Goal: Task Accomplishment & Management: Complete application form

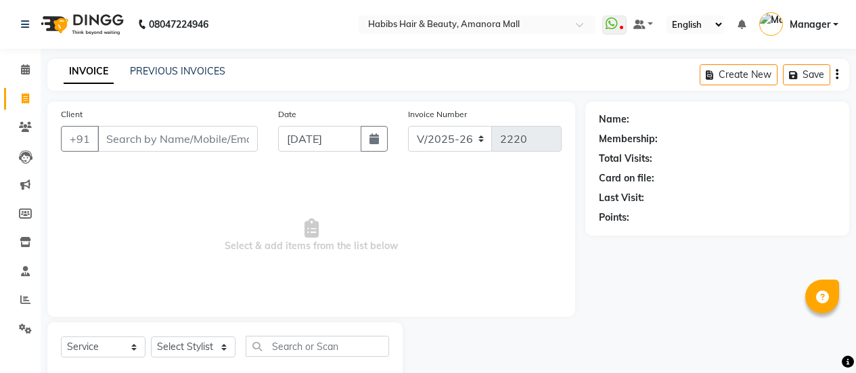
select select "5399"
select select "service"
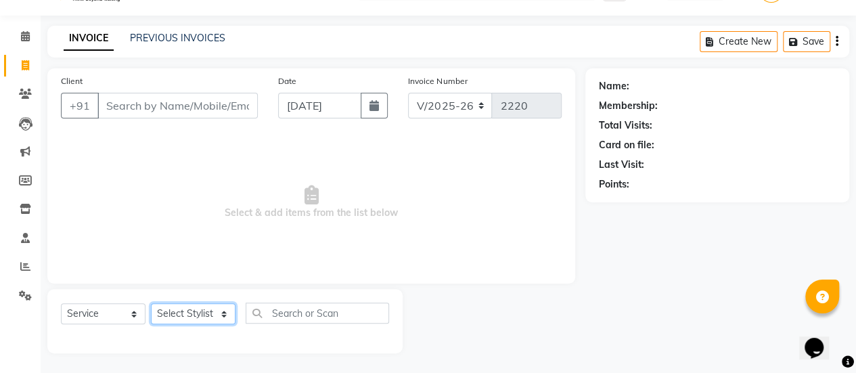
click at [211, 311] on select "Select Stylist [PERSON_NAME] Bhagavantu Kalyani [PERSON_NAME] Manager [PERSON_N…" at bounding box center [193, 313] width 85 height 21
click at [198, 311] on select "Select Stylist [PERSON_NAME] Bhagavantu Kalyani [PERSON_NAME] Manager [PERSON_N…" at bounding box center [193, 313] width 85 height 21
select select "78237"
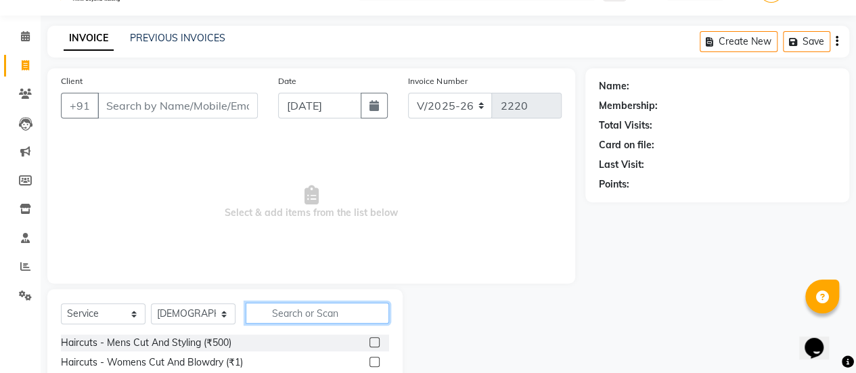
click at [314, 315] on input "text" at bounding box center [318, 313] width 144 height 21
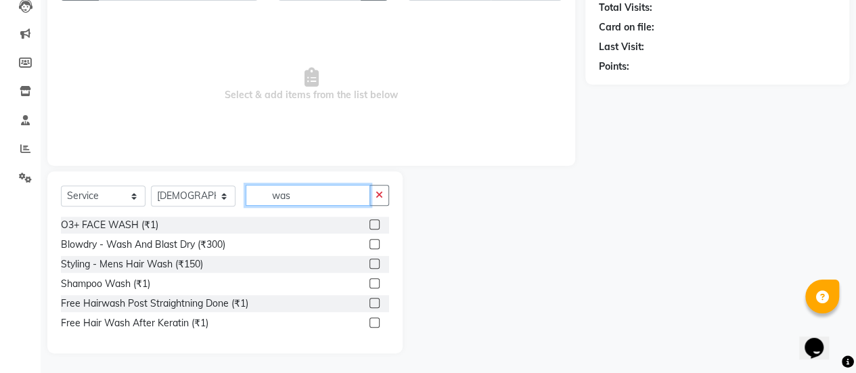
type input "was"
click at [375, 285] on label at bounding box center [375, 283] width 10 height 10
click at [375, 285] on input "checkbox" at bounding box center [374, 284] width 9 height 9
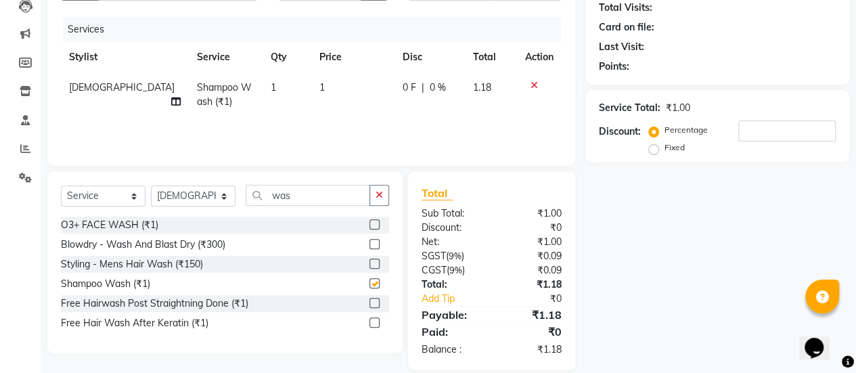
checkbox input "false"
click at [314, 104] on td "1" at bounding box center [352, 94] width 83 height 45
select select "78237"
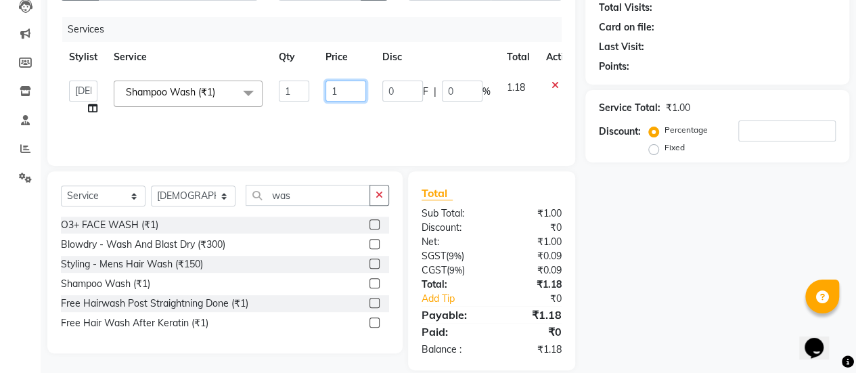
click at [346, 92] on input "1" at bounding box center [346, 91] width 41 height 21
type input "350"
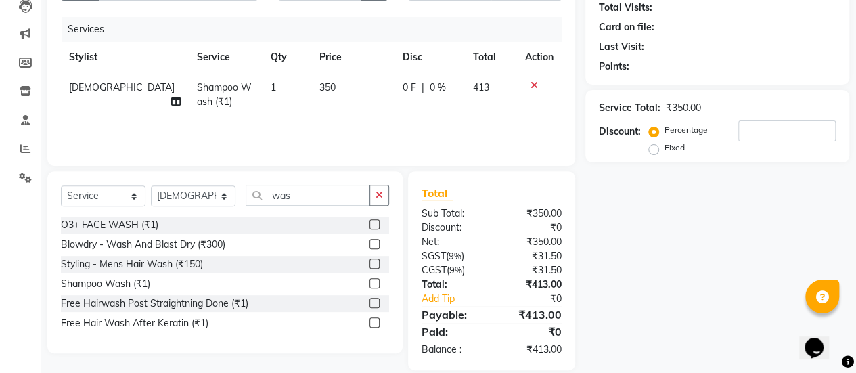
click at [368, 127] on div "Services Stylist Service Qty Price Disc Total Action Bhagavantu Shampoo Wash (₹…" at bounding box center [311, 84] width 501 height 135
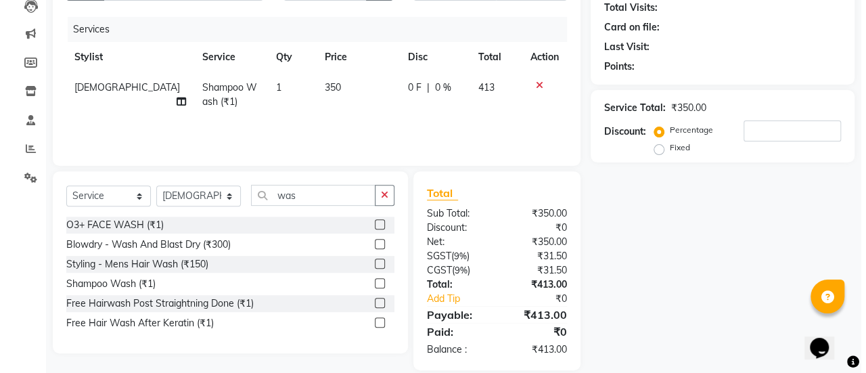
scroll to position [0, 0]
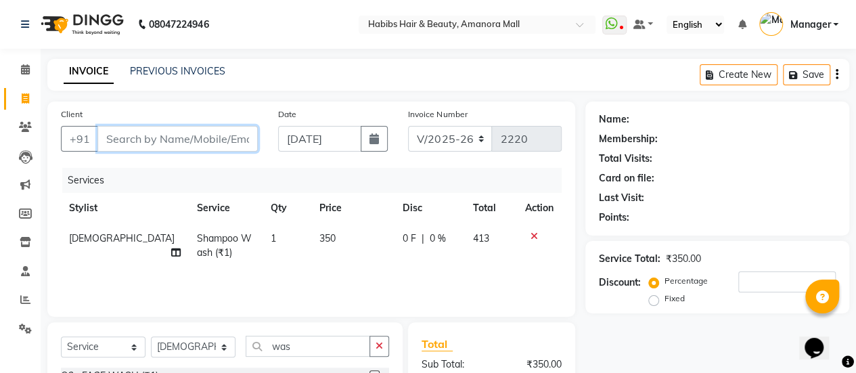
click at [162, 144] on input "Client" at bounding box center [177, 139] width 160 height 26
type input "9"
type input "0"
type input "9167368747"
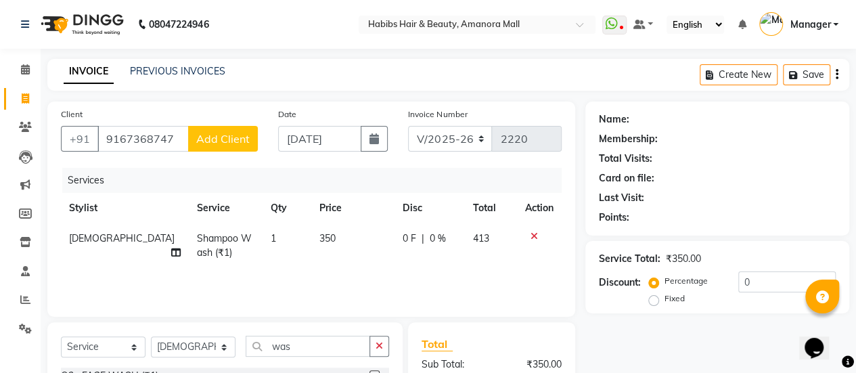
click at [220, 137] on span "Add Client" at bounding box center [222, 139] width 53 height 14
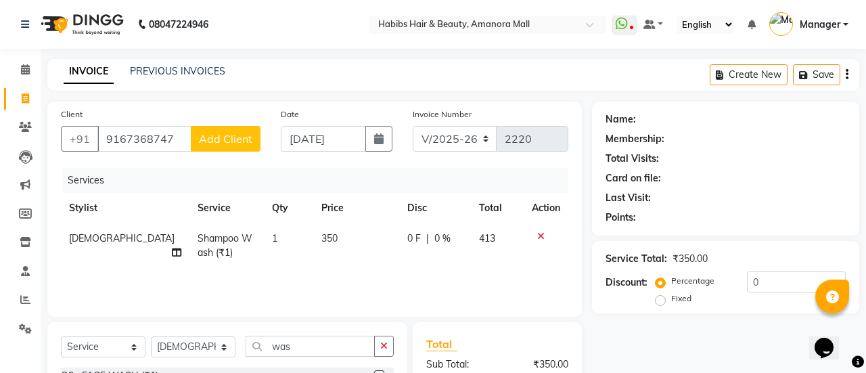
select select "22"
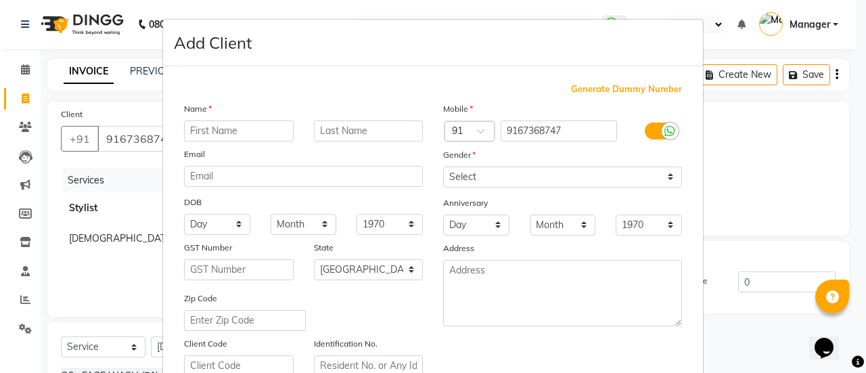
type input "s"
type input "[PERSON_NAME]"
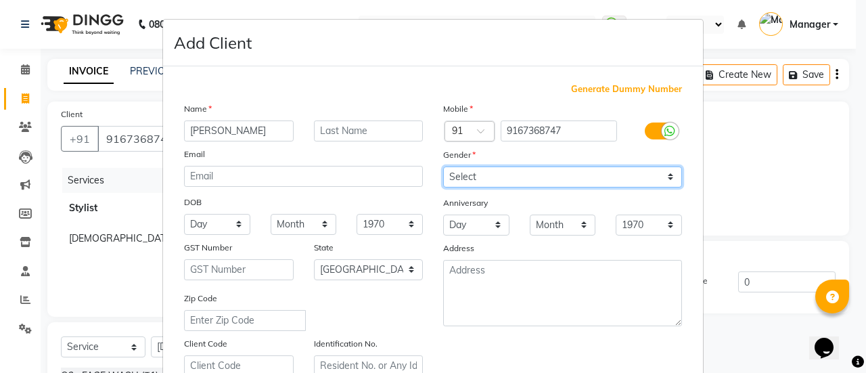
click at [539, 175] on select "Select [DEMOGRAPHIC_DATA] [DEMOGRAPHIC_DATA] Other Prefer Not To Say" at bounding box center [562, 177] width 239 height 21
select select "[DEMOGRAPHIC_DATA]"
click at [443, 167] on select "Select [DEMOGRAPHIC_DATA] [DEMOGRAPHIC_DATA] Other Prefer Not To Say" at bounding box center [562, 177] width 239 height 21
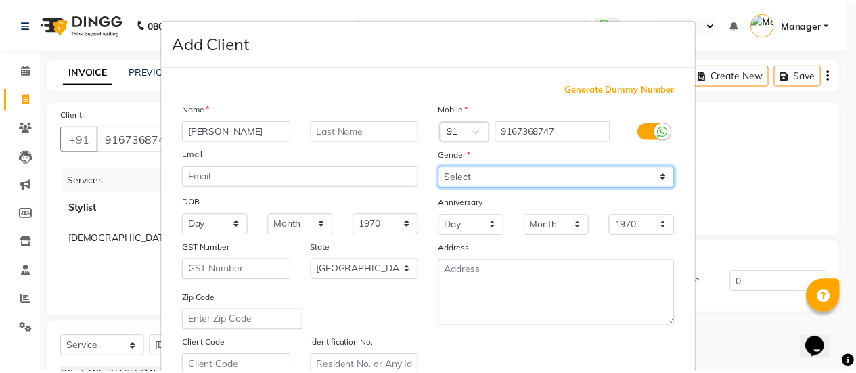
scroll to position [249, 0]
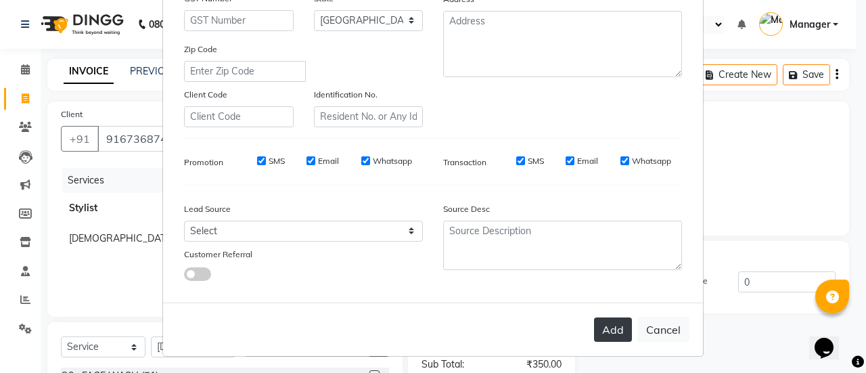
click at [604, 328] on button "Add" at bounding box center [613, 329] width 38 height 24
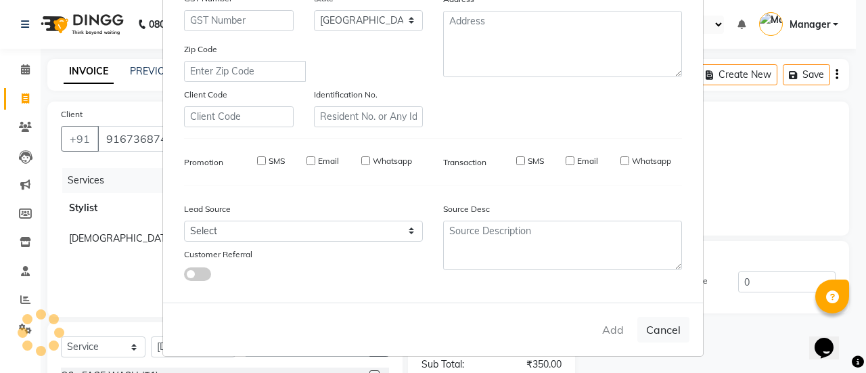
type input "91******47"
select select
select select "null"
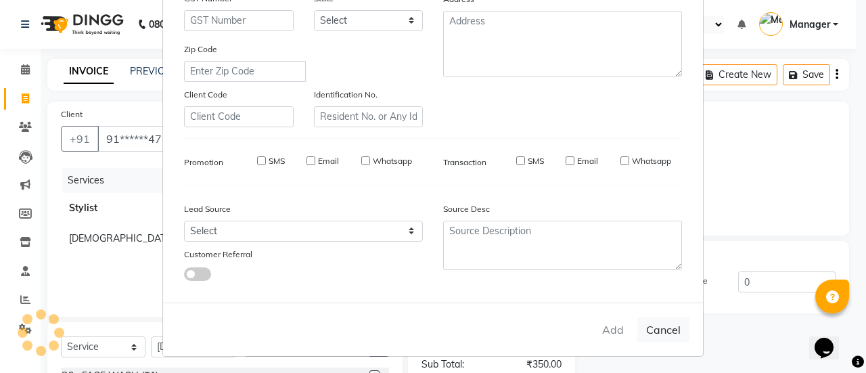
select select
checkbox input "false"
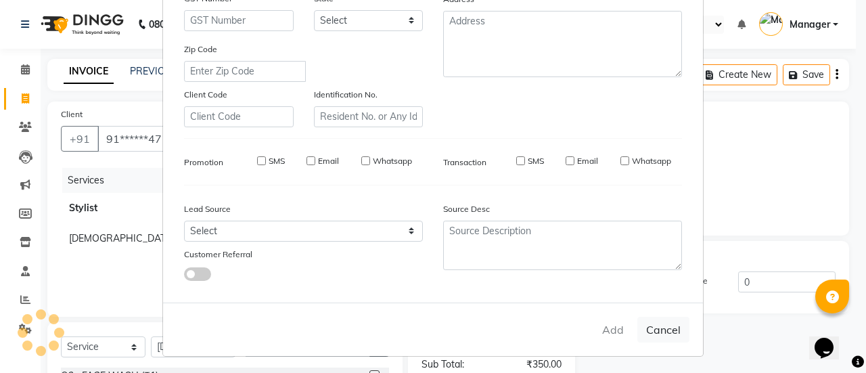
checkbox input "false"
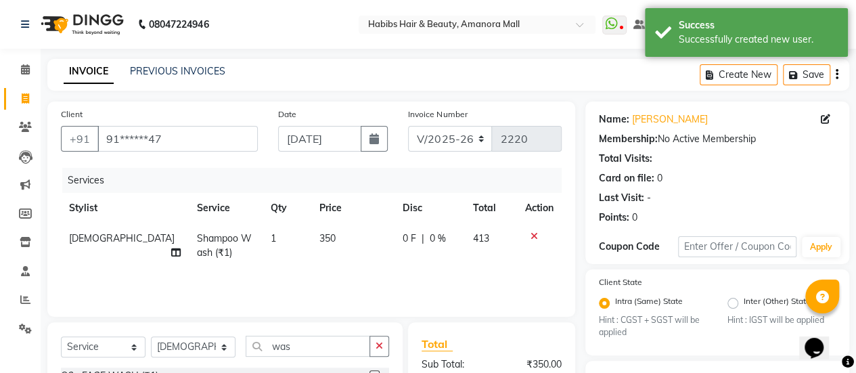
scroll to position [172, 0]
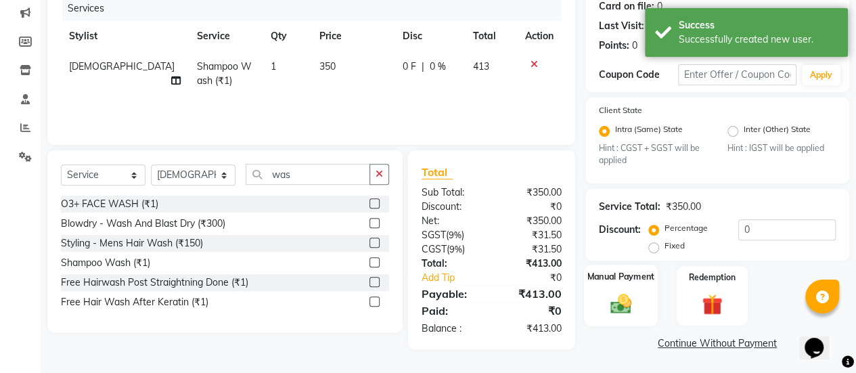
click at [619, 288] on div "Manual Payment" at bounding box center [621, 296] width 74 height 62
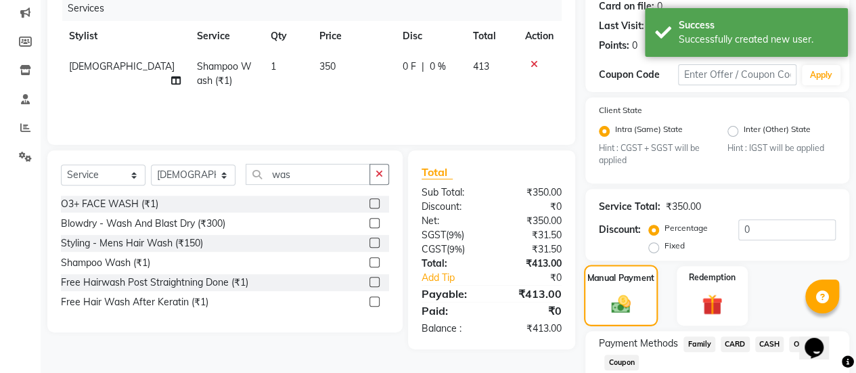
scroll to position [259, 0]
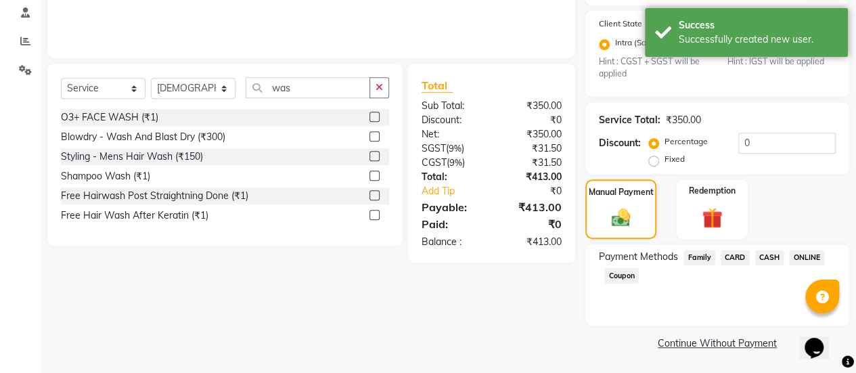
click at [807, 258] on span "ONLINE" at bounding box center [806, 258] width 35 height 16
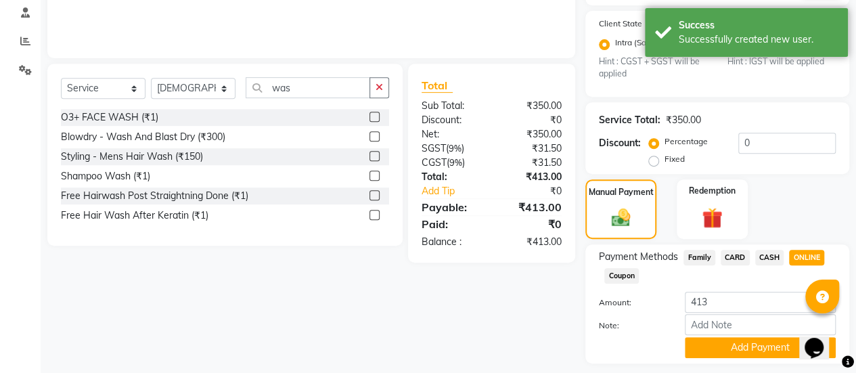
scroll to position [297, 0]
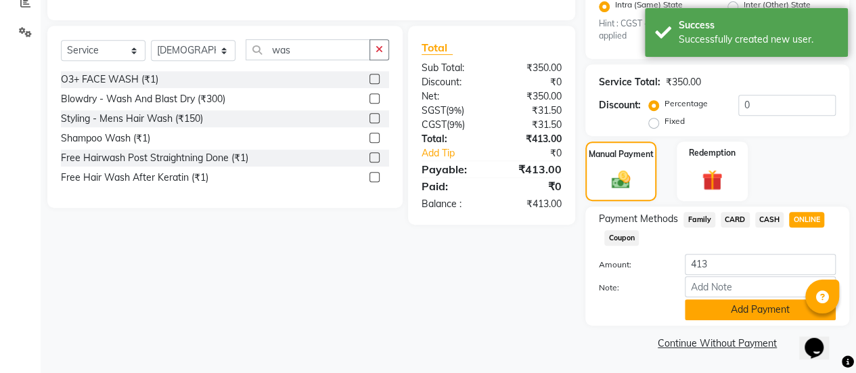
click at [692, 312] on button "Add Payment" at bounding box center [760, 309] width 151 height 21
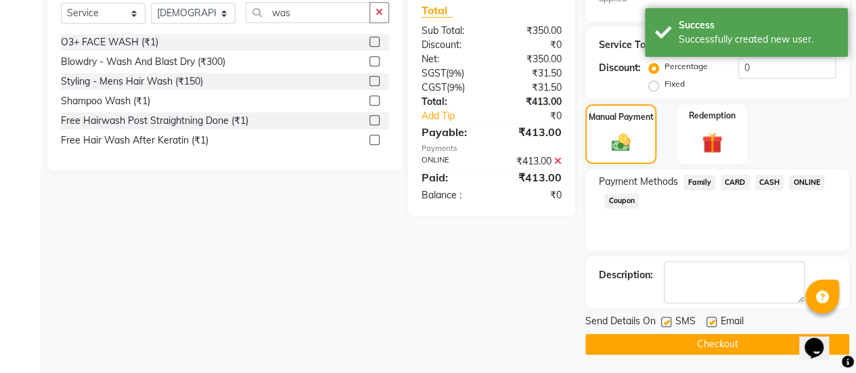
click at [711, 317] on label at bounding box center [712, 322] width 10 height 10
click at [711, 318] on input "checkbox" at bounding box center [711, 322] width 9 height 9
checkbox input "false"
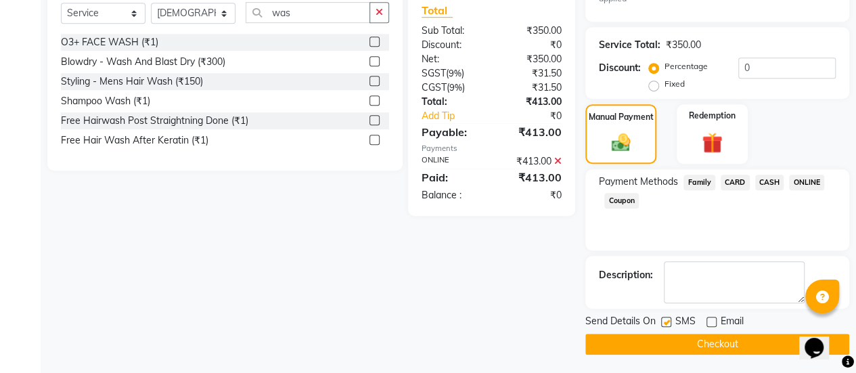
click at [686, 343] on button "Checkout" at bounding box center [718, 344] width 264 height 21
